Goal: Task Accomplishment & Management: Use online tool/utility

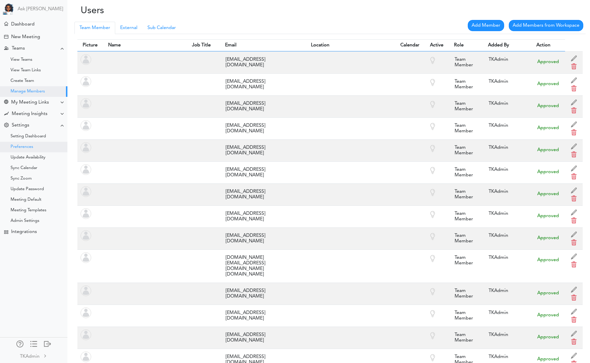
click at [30, 148] on div "Preferences" at bounding box center [22, 146] width 23 height 3
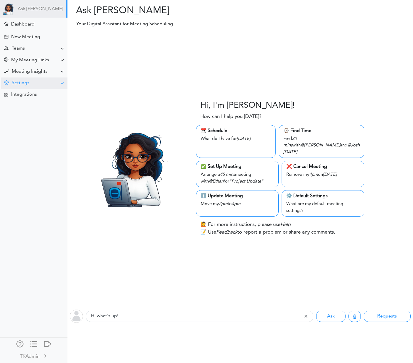
click at [41, 78] on div "Settings" at bounding box center [34, 82] width 66 height 11
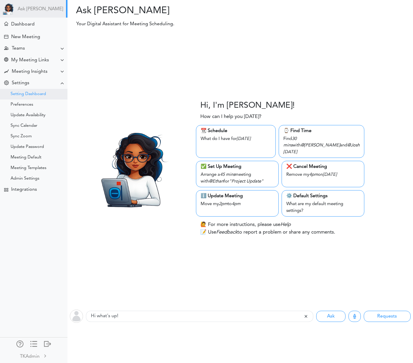
click at [43, 93] on div "Setting Dashboard" at bounding box center [28, 94] width 35 height 3
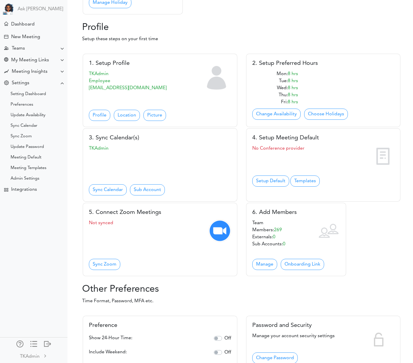
scroll to position [329, 0]
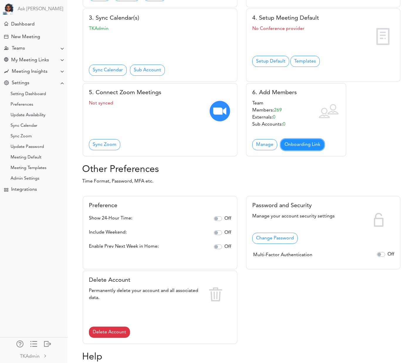
click at [296, 150] on link "Onboarding Link" at bounding box center [302, 144] width 43 height 11
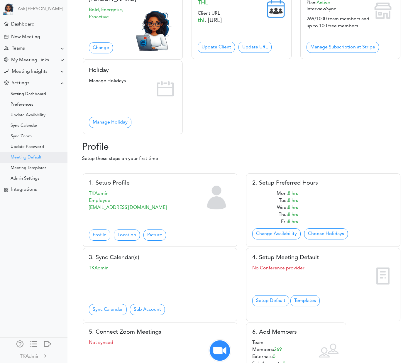
scroll to position [0, 0]
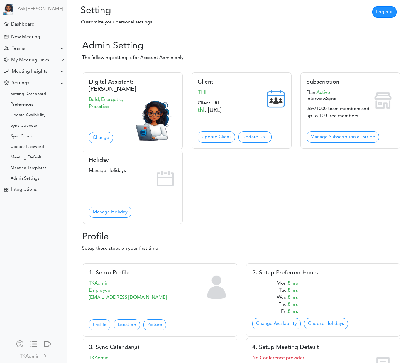
click at [301, 191] on div "Digital Assistant: Zara Bold, Energetic, Proactive Change Read Email Test Clien…" at bounding box center [241, 145] width 326 height 158
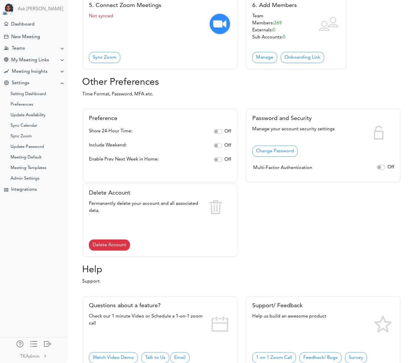
scroll to position [432, 0]
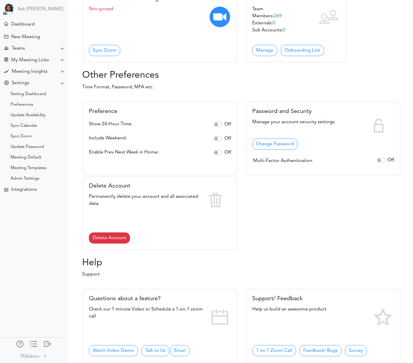
click at [295, 214] on div "Preference Show 24-Hour Time: Off Include Weekend: Off Enable Prev Next Week in…" at bounding box center [241, 172] width 326 height 155
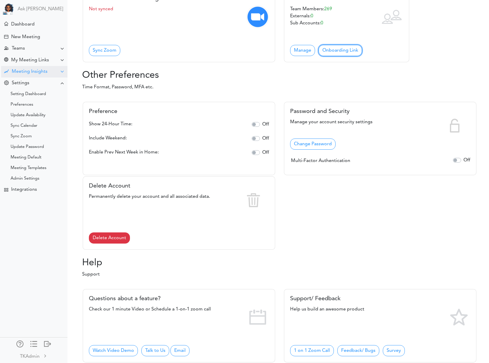
scroll to position [333, 0]
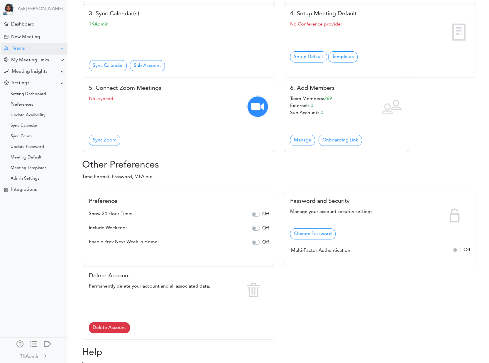
click at [28, 50] on div "Teams" at bounding box center [34, 48] width 66 height 11
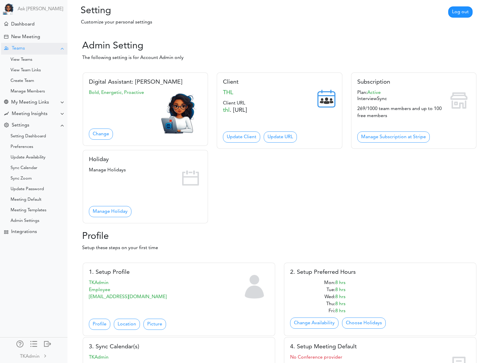
click at [28, 49] on div "Teams" at bounding box center [34, 48] width 66 height 11
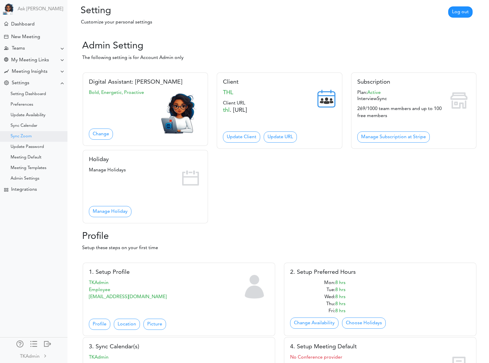
click at [31, 137] on div "Sync Zoom" at bounding box center [21, 136] width 21 height 3
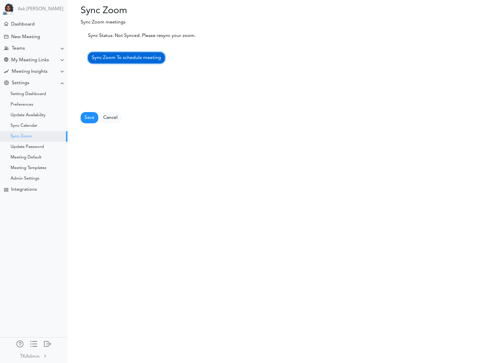
click at [134, 58] on span "Sync Zoom To schedule meeting" at bounding box center [126, 57] width 69 height 5
